Goal: Entertainment & Leisure: Consume media (video, audio)

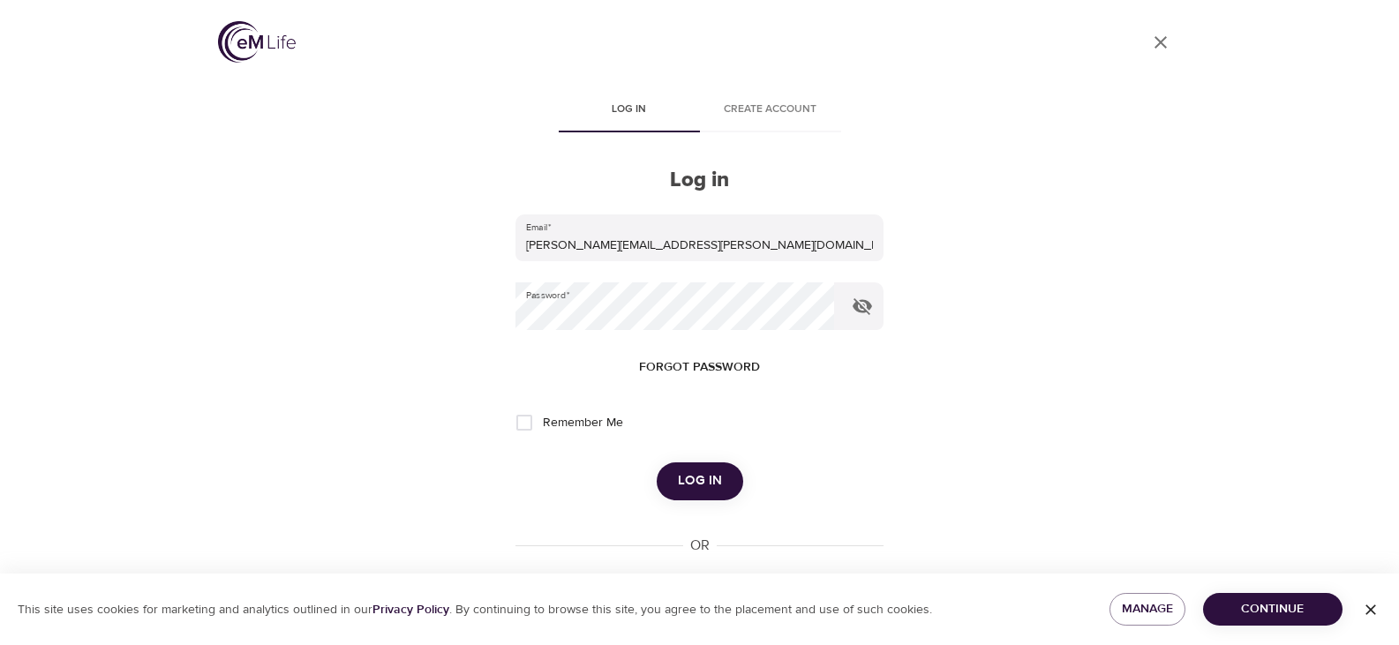
scroll to position [66, 0]
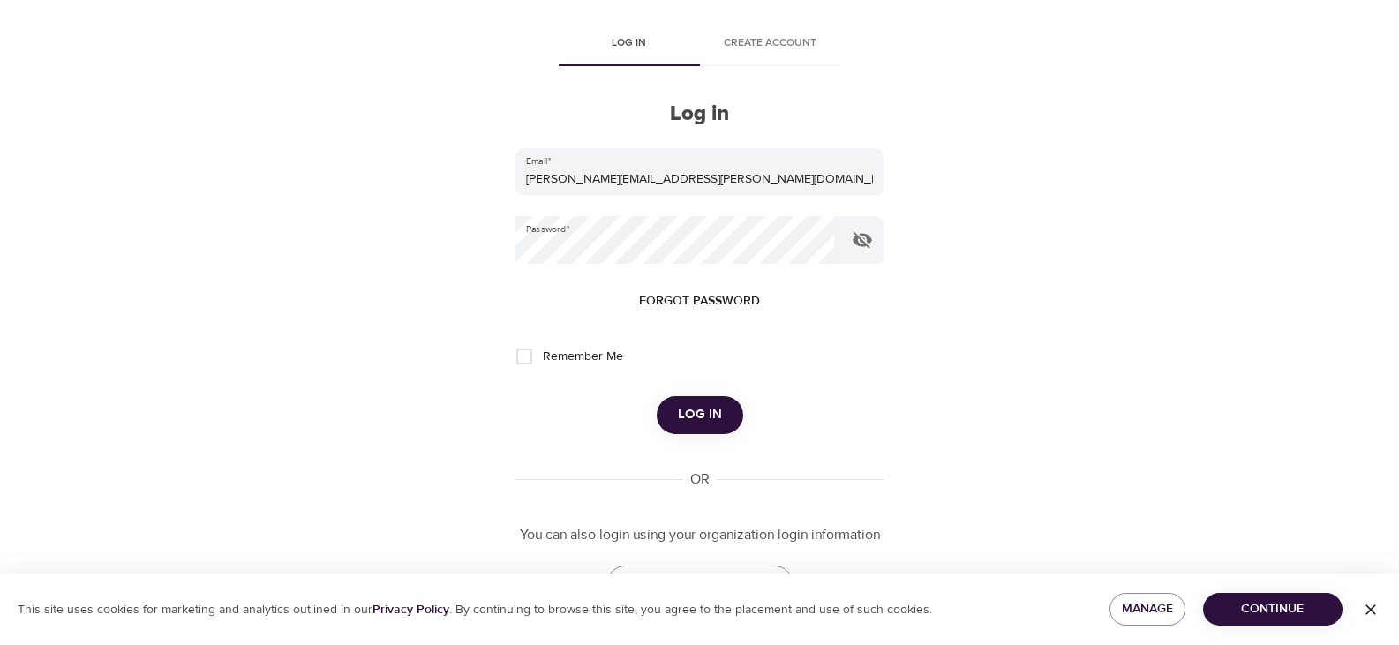
click at [652, 418] on div "Log in" at bounding box center [699, 414] width 367 height 37
click at [688, 411] on span "Log in" at bounding box center [700, 414] width 44 height 23
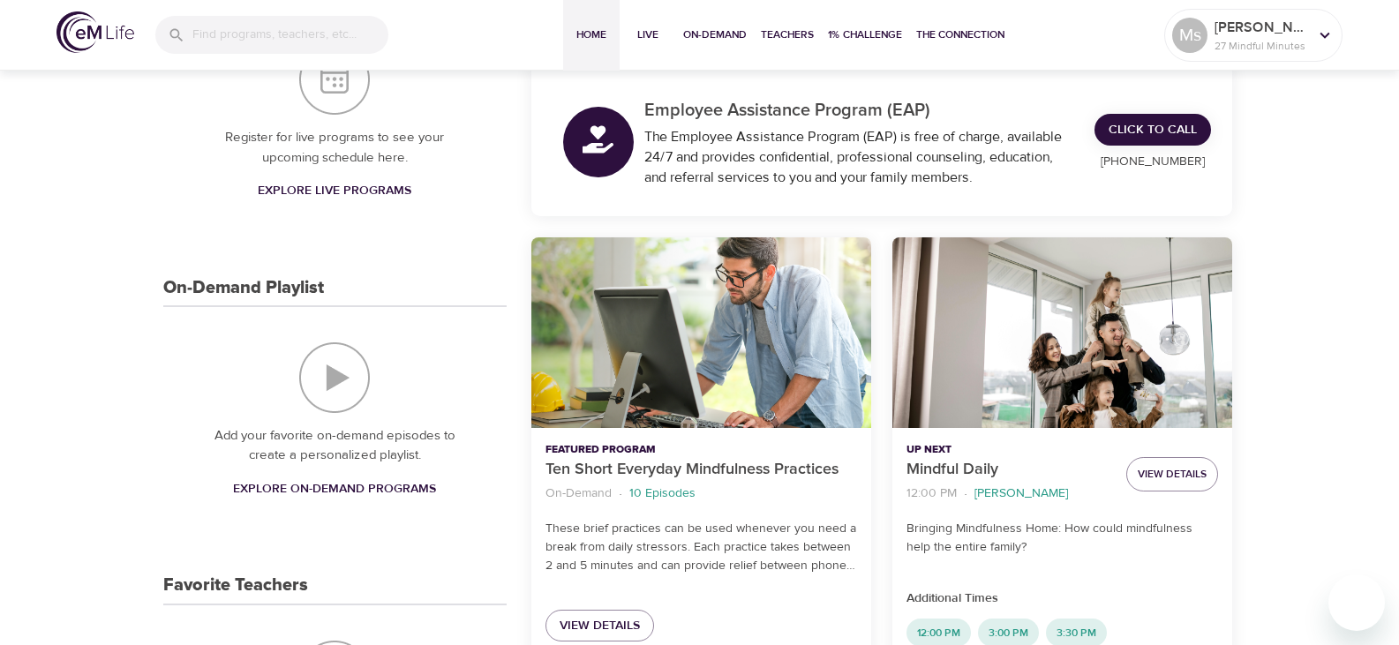
scroll to position [277, 0]
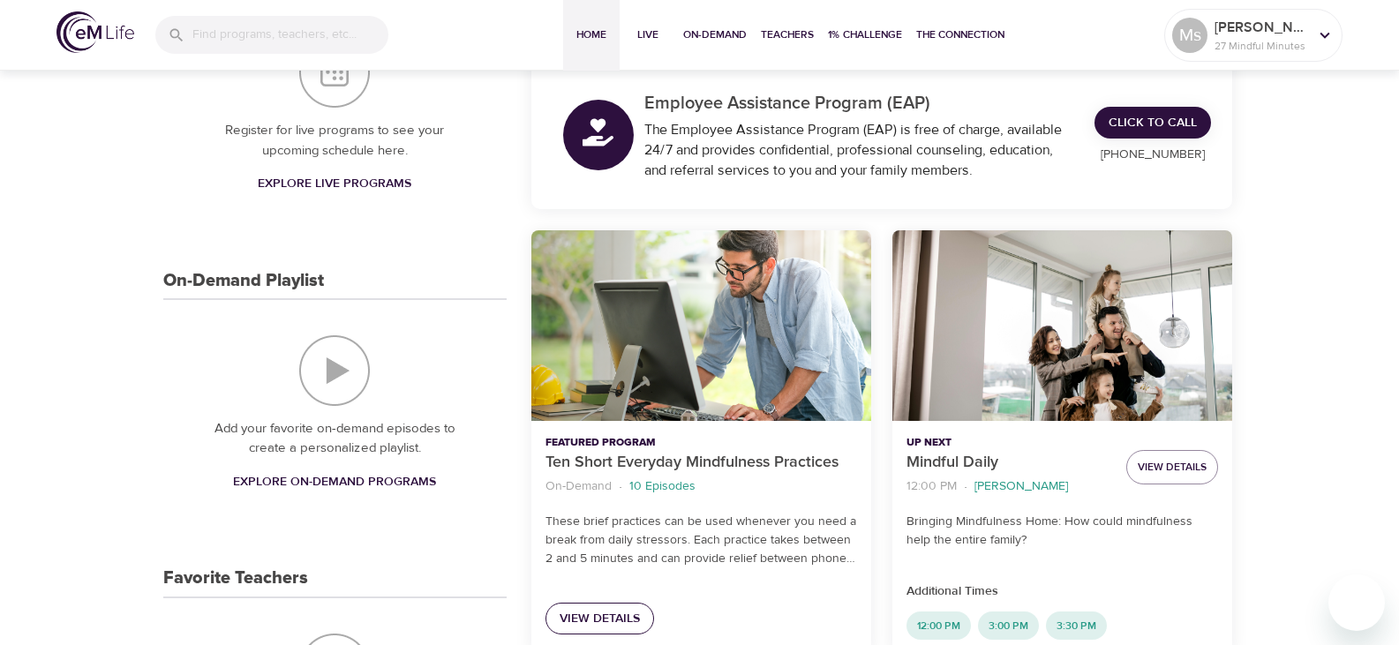
click at [584, 610] on span "View Details" at bounding box center [600, 619] width 80 height 22
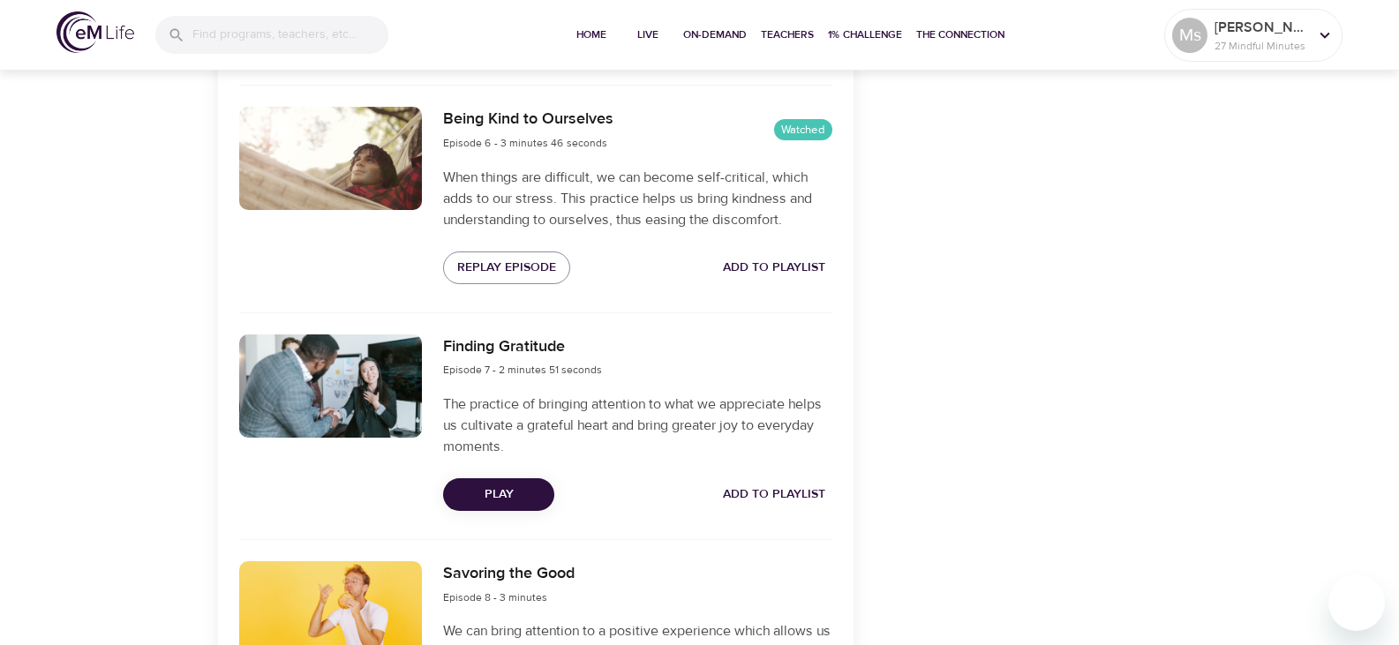
scroll to position [1608, 0]
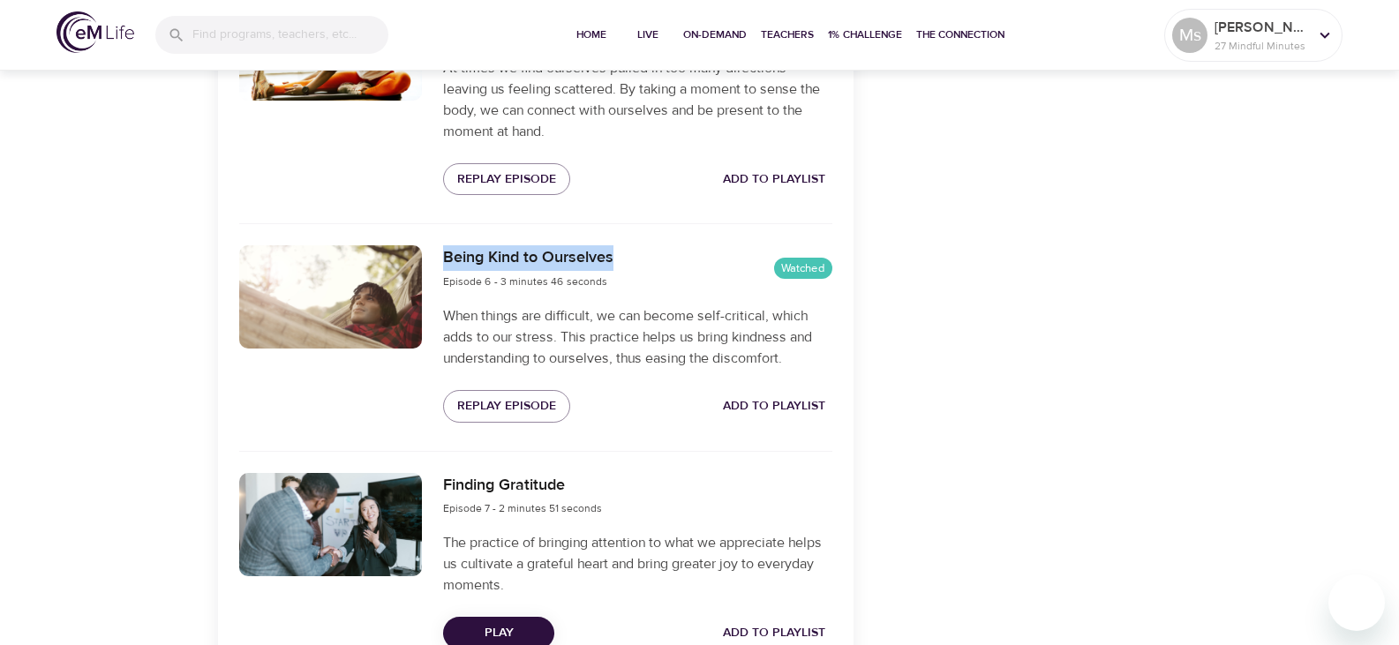
drag, startPoint x: 622, startPoint y: 258, endPoint x: 425, endPoint y: 249, distance: 198.0
click at [425, 249] on div "Being Kind to Ourselves Episode 6 - 3 minutes 46 seconds Watched When things ar…" at bounding box center [536, 334] width 614 height 198
copy div "Being Kind to Ourselves"
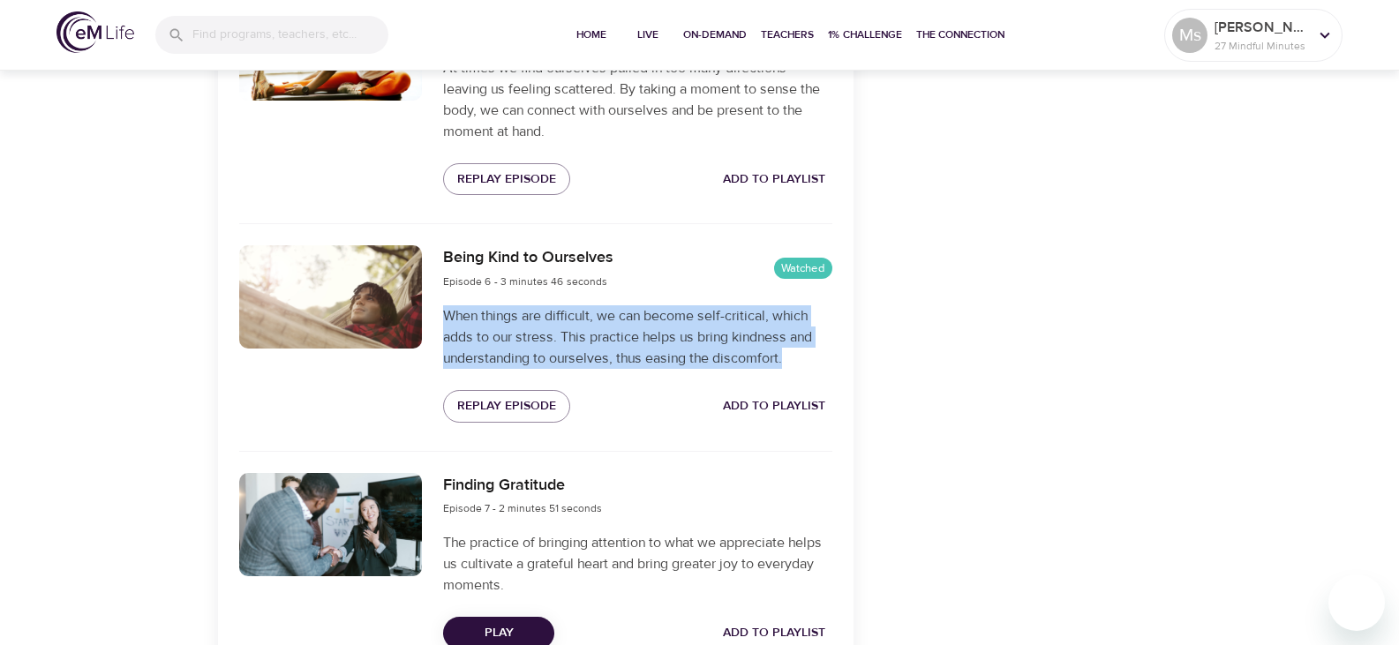
drag, startPoint x: 441, startPoint y: 312, endPoint x: 803, endPoint y: 358, distance: 364.1
click at [803, 358] on div "Being Kind to Ourselves Episode 6 - 3 minutes 46 seconds Watched When things ar…" at bounding box center [638, 334] width 410 height 198
copy p "When things are difficult, we can become self-critical, which adds to our stres…"
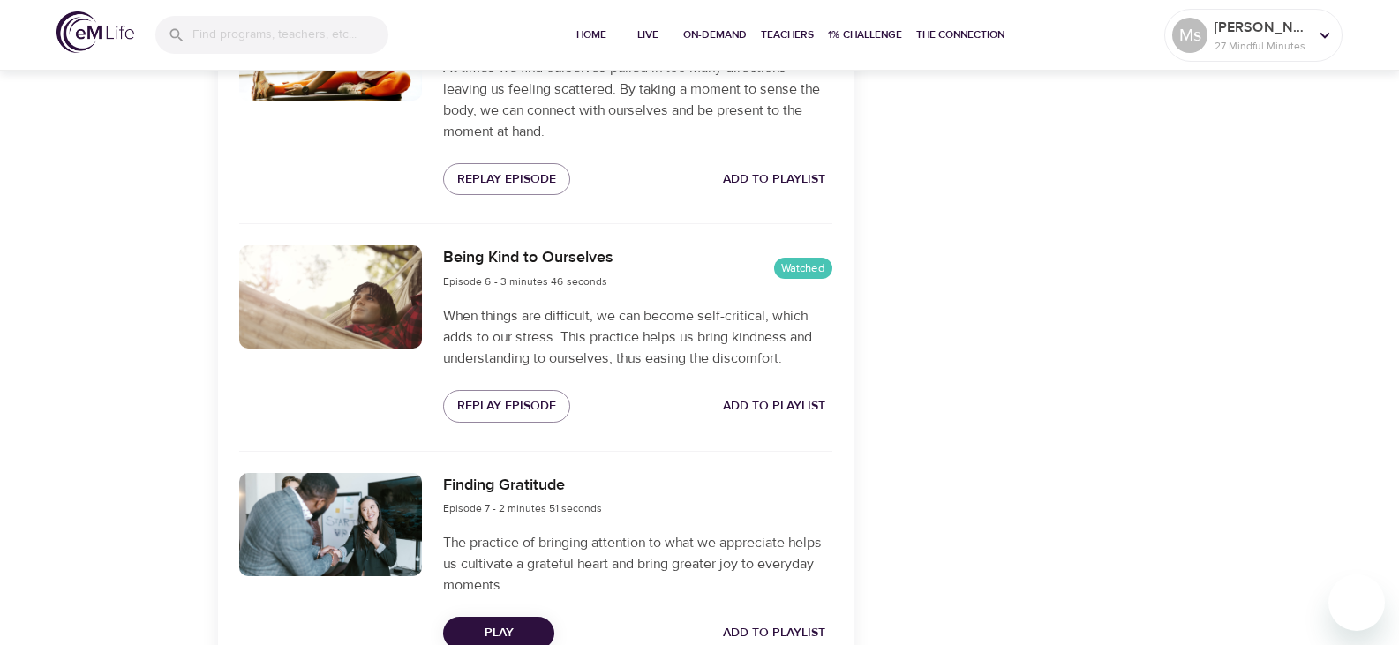
drag, startPoint x: 704, startPoint y: 317, endPoint x: 765, endPoint y: 315, distance: 61.8
click at [765, 315] on p "When things are difficult, we can become self-critical, which adds to our stres…" at bounding box center [637, 337] width 388 height 64
copy p "self-critica"
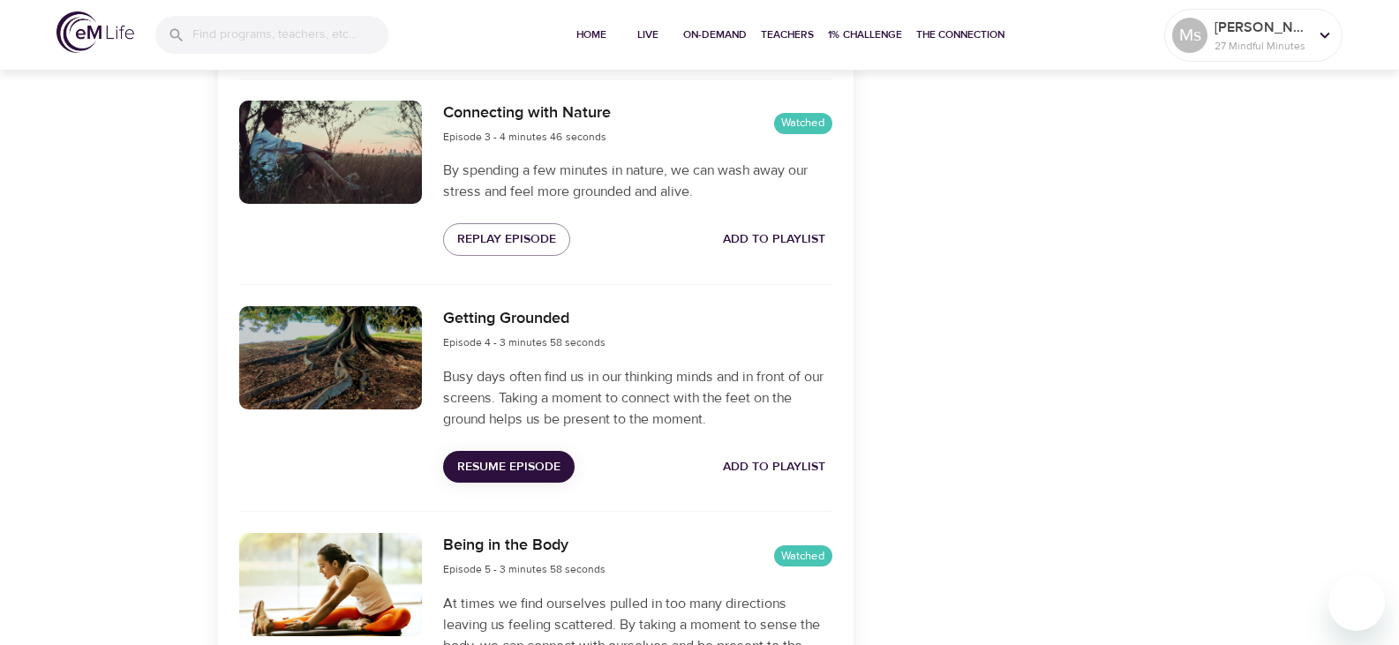
scroll to position [933, 0]
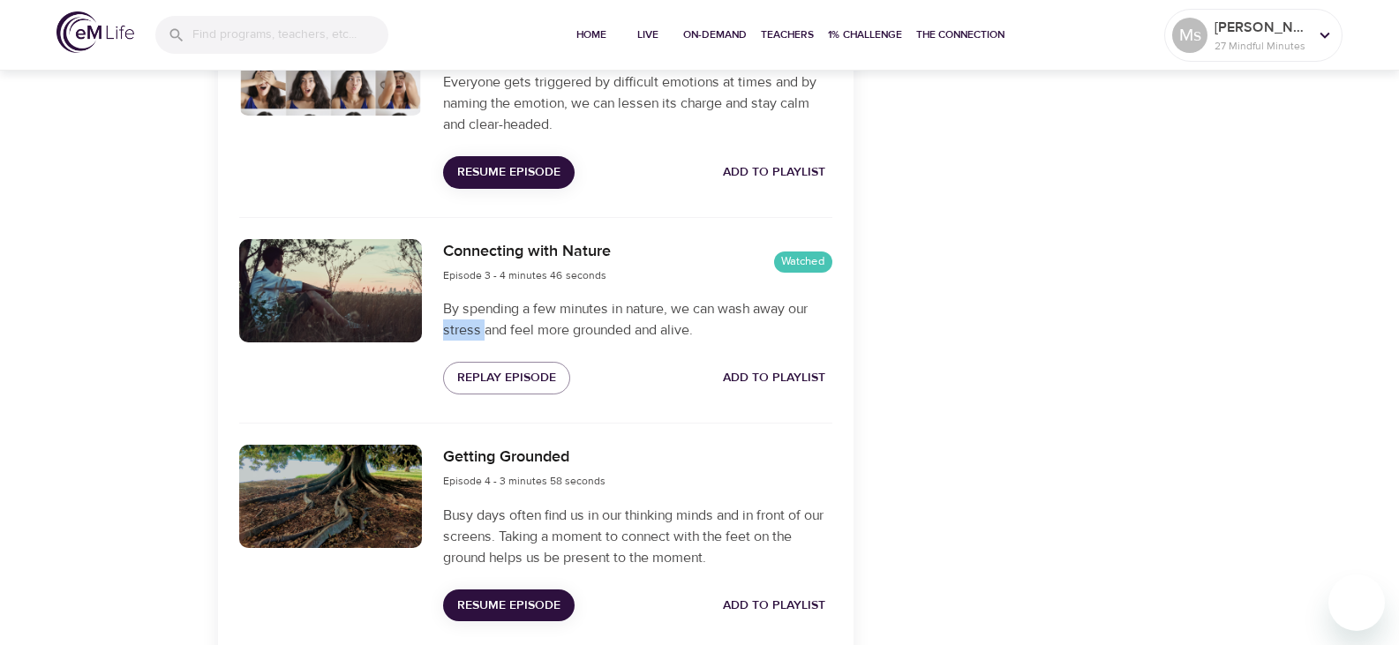
drag, startPoint x: 445, startPoint y: 328, endPoint x: 486, endPoint y: 328, distance: 40.6
click at [486, 328] on p "By spending a few minutes in nature, we can wash away our stress and feel more …" at bounding box center [637, 319] width 388 height 42
copy p "stress"
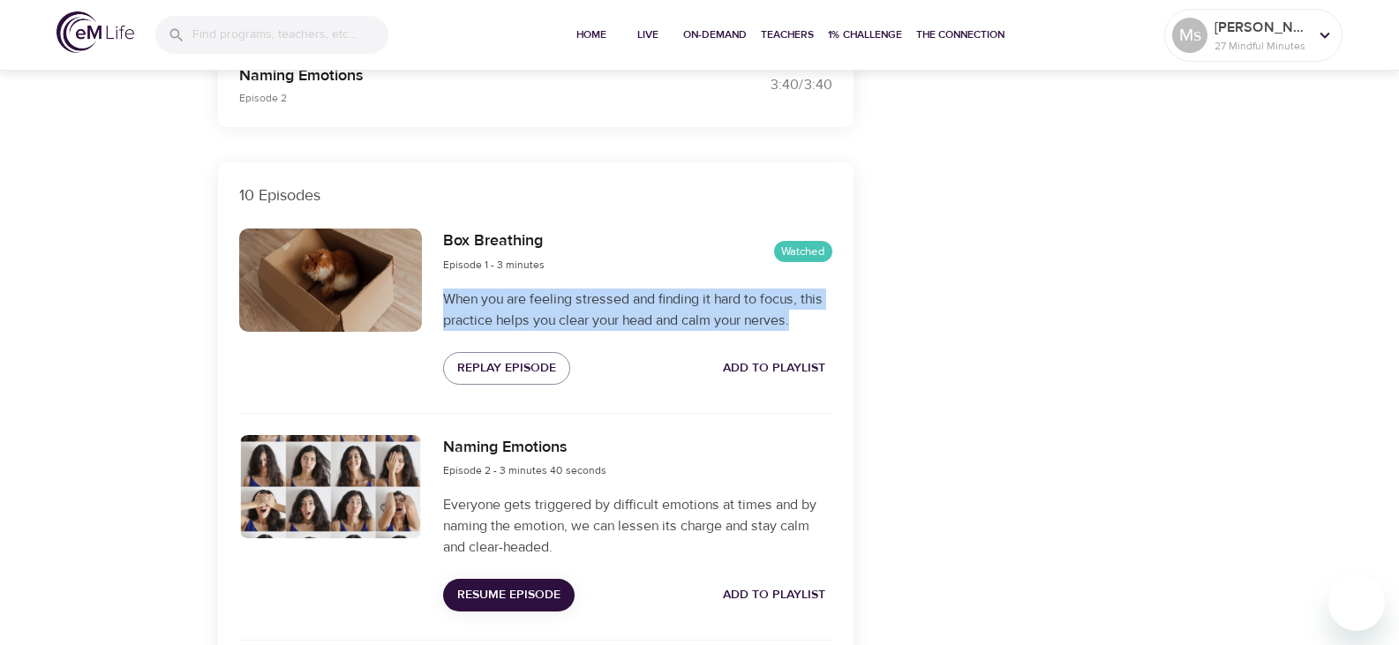
drag, startPoint x: 441, startPoint y: 298, endPoint x: 796, endPoint y: 320, distance: 355.7
click at [796, 320] on div "Box Breathing Episode 1 - 3 minutes Watched When you are feeling stressed and f…" at bounding box center [638, 306] width 410 height 177
copy p "When you are feeling stressed and finding it hard to focus, this practice helps…"
